Goal: Task Accomplishment & Management: Manage account settings

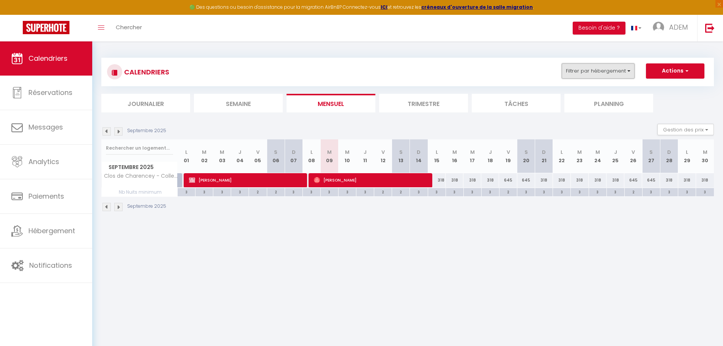
click at [588, 69] on button "Filtrer par hébergement" at bounding box center [597, 70] width 73 height 15
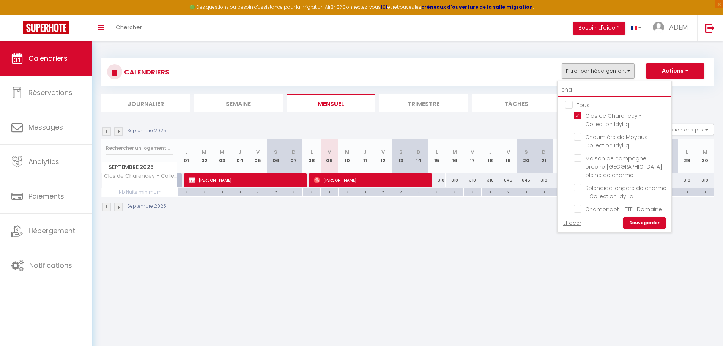
drag, startPoint x: 581, startPoint y: 88, endPoint x: 546, endPoint y: 90, distance: 35.4
click at [546, 90] on div "CALENDRIERS Filtrer par hébergement cha Tous Clos de Charencey - Collection Idy…" at bounding box center [407, 85] width 612 height 55
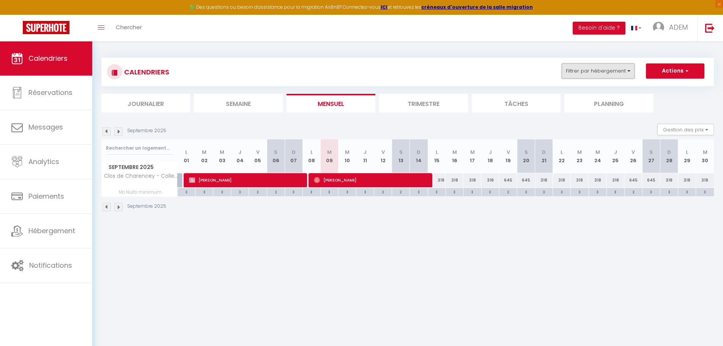
click at [611, 69] on button "Filtrer par hébergement" at bounding box center [597, 70] width 73 height 15
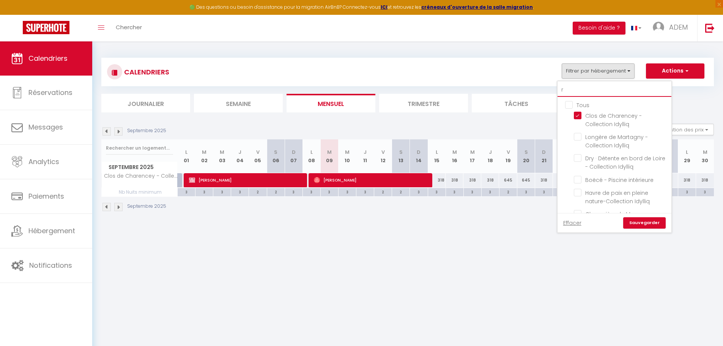
type input "ro"
checkbox input "false"
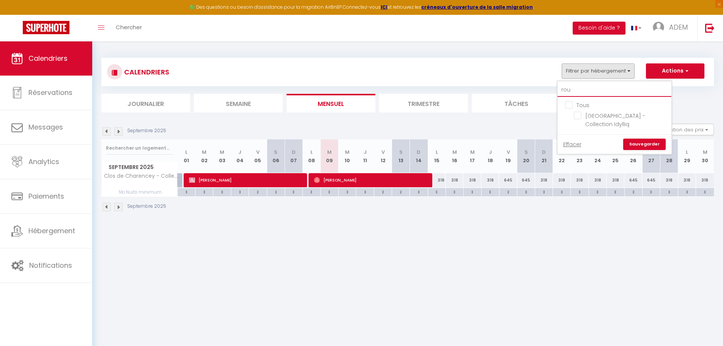
type input "rou"
click at [568, 106] on input "Tous" at bounding box center [622, 105] width 114 height 8
checkbox input "true"
click at [568, 106] on input "Tous" at bounding box center [622, 105] width 114 height 8
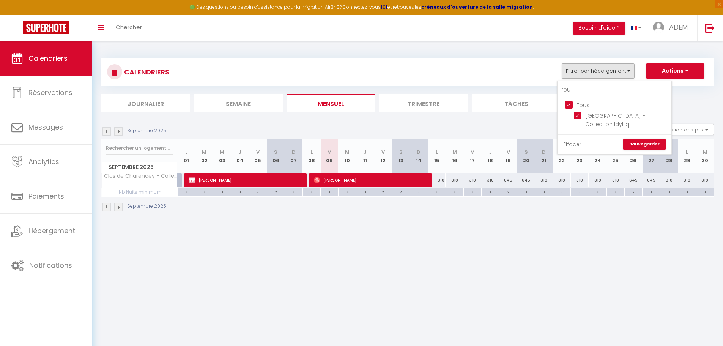
checkbox input "false"
click at [576, 117] on input "[GEOGRAPHIC_DATA] - Collection Idylliq" at bounding box center [621, 116] width 95 height 8
checkbox input "true"
click at [637, 142] on link "Sauvegarder" at bounding box center [644, 143] width 42 height 11
select select "0"
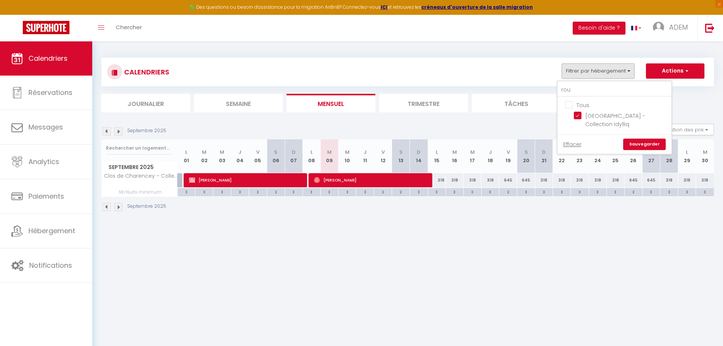
select select "0"
select select "22760"
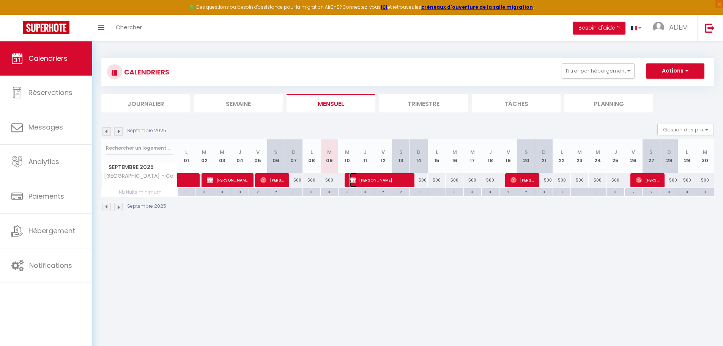
click at [362, 178] on span "[PERSON_NAME]" at bounding box center [379, 180] width 60 height 14
select select "KO"
select select "41113"
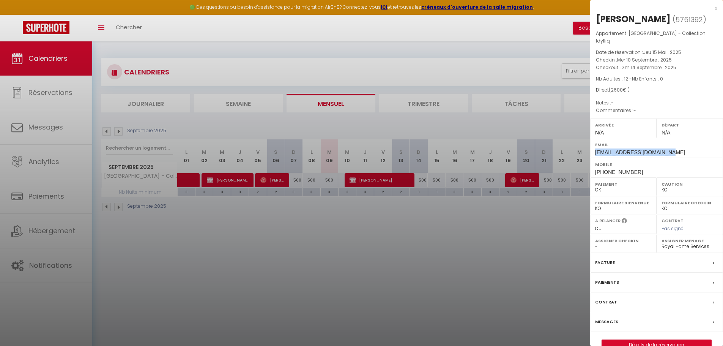
drag, startPoint x: 646, startPoint y: 150, endPoint x: 594, endPoint y: 149, distance: 52.0
click at [594, 149] on div "Email [EMAIL_ADDRESS][DOMAIN_NAME]" at bounding box center [656, 148] width 133 height 20
copy span "[EMAIL_ADDRESS][DOMAIN_NAME]"
click at [619, 341] on link "Détails de la réservation" at bounding box center [656, 345] width 109 height 10
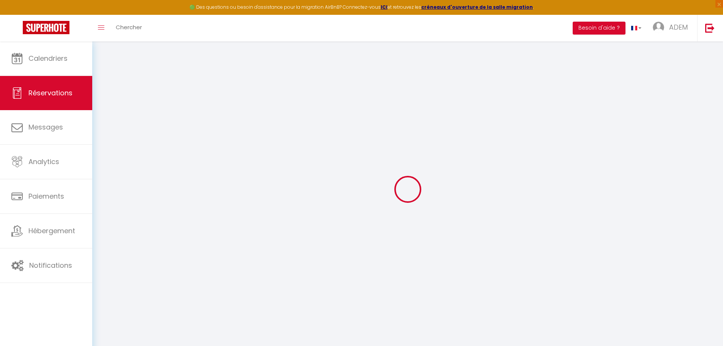
select select
checkbox input "false"
select select
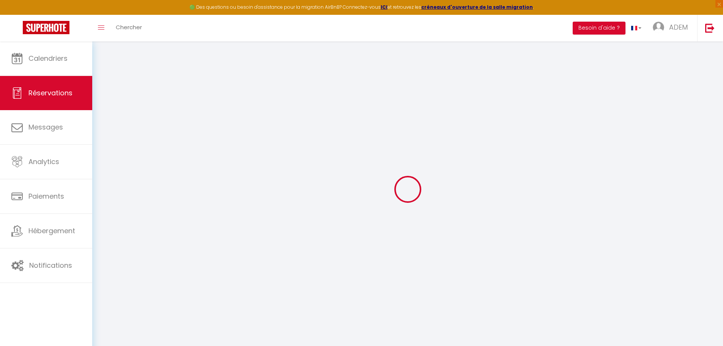
checkbox input "false"
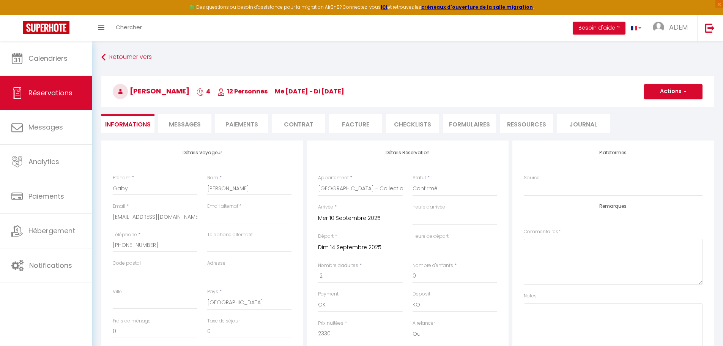
type input "270"
select select
checkbox input "false"
select select
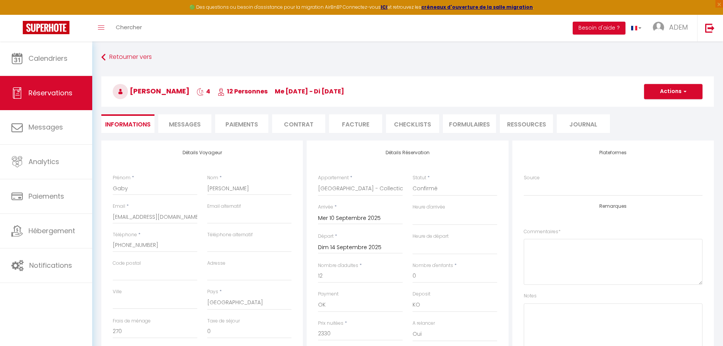
select select
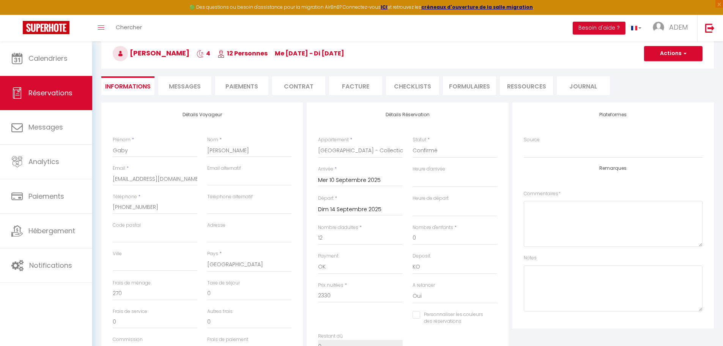
click at [149, 171] on div "Email * [EMAIL_ADDRESS][DOMAIN_NAME]" at bounding box center [155, 175] width 85 height 21
click at [151, 178] on input "[EMAIL_ADDRESS][DOMAIN_NAME]" at bounding box center [155, 179] width 85 height 14
click at [144, 208] on input "[PHONE_NUMBER]" at bounding box center [155, 207] width 85 height 14
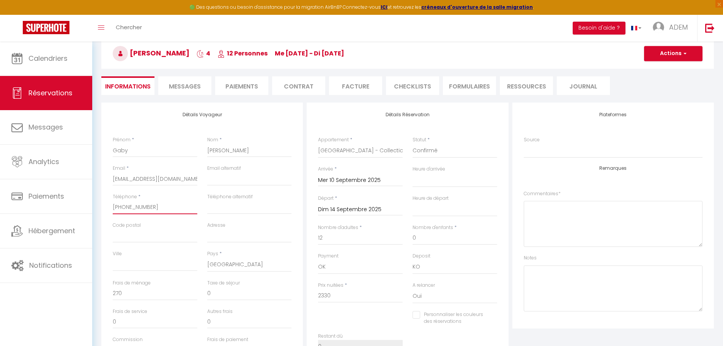
click at [144, 208] on input "[PHONE_NUMBER]" at bounding box center [155, 207] width 85 height 14
